Goal: Task Accomplishment & Management: Use online tool/utility

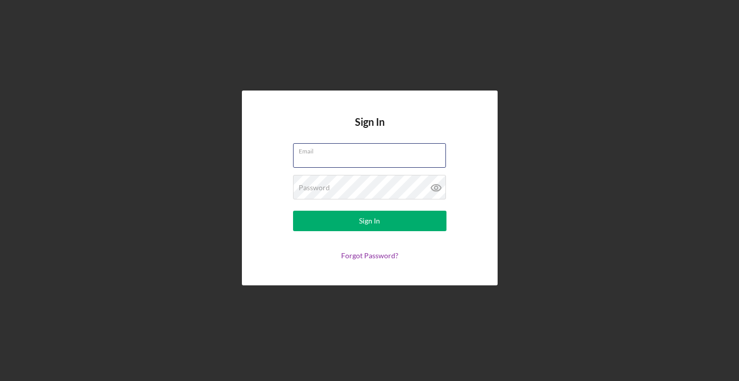
type input "[EMAIL_ADDRESS][DOMAIN_NAME]"
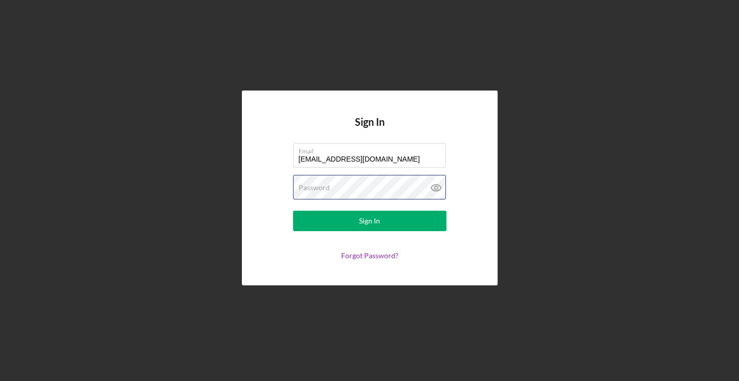
click at [369, 221] on button "Sign In" at bounding box center [369, 221] width 153 height 20
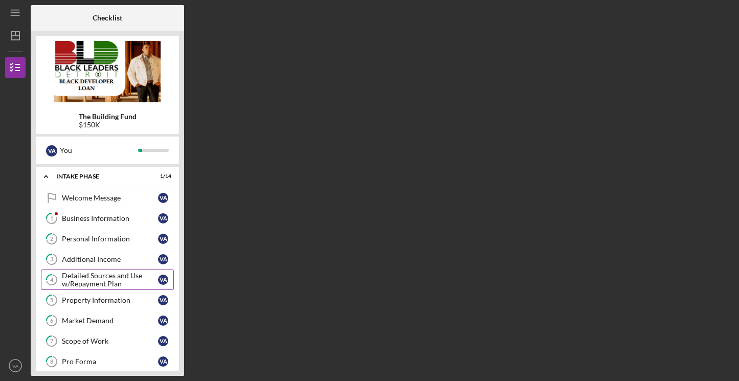
click at [114, 276] on div "Detailed Sources and Use w/Repayment Plan" at bounding box center [110, 280] width 96 height 16
